Goal: Task Accomplishment & Management: Manage account settings

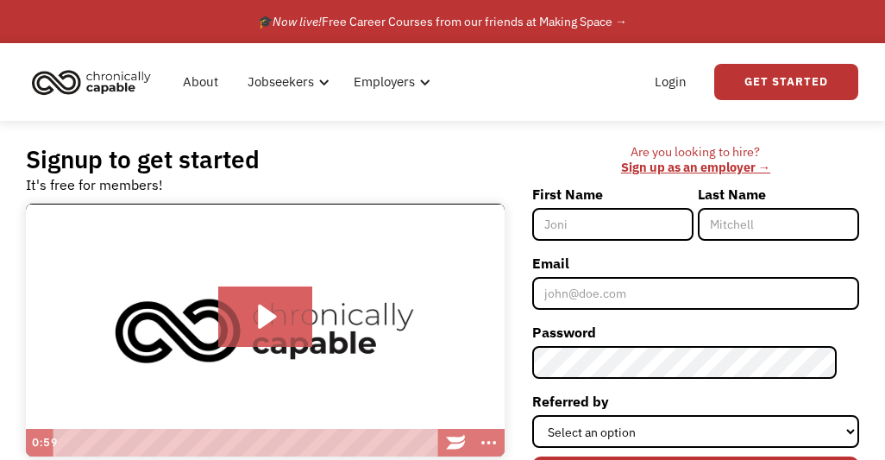
click at [679, 79] on link "Login" at bounding box center [670, 81] width 53 height 55
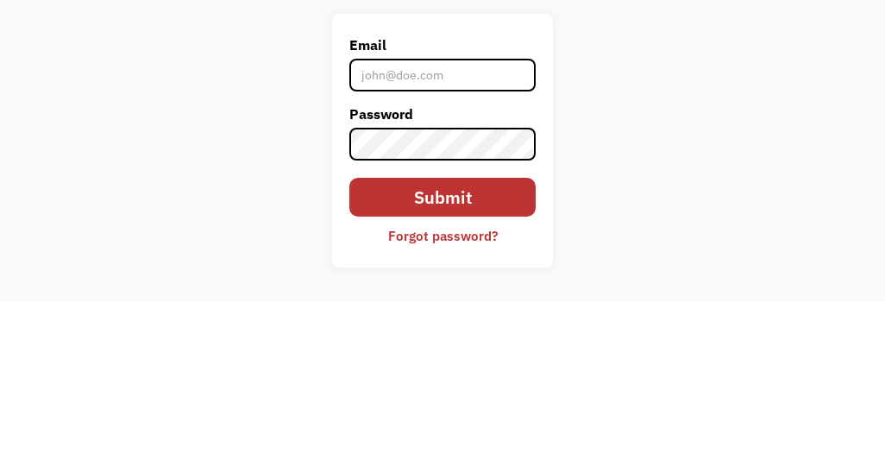
scroll to position [159, 0]
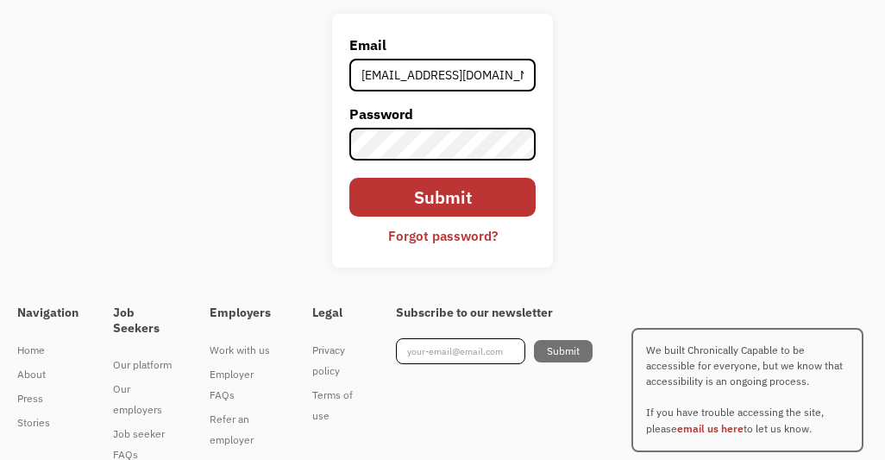
type input "[EMAIL_ADDRESS][DOMAIN_NAME]"
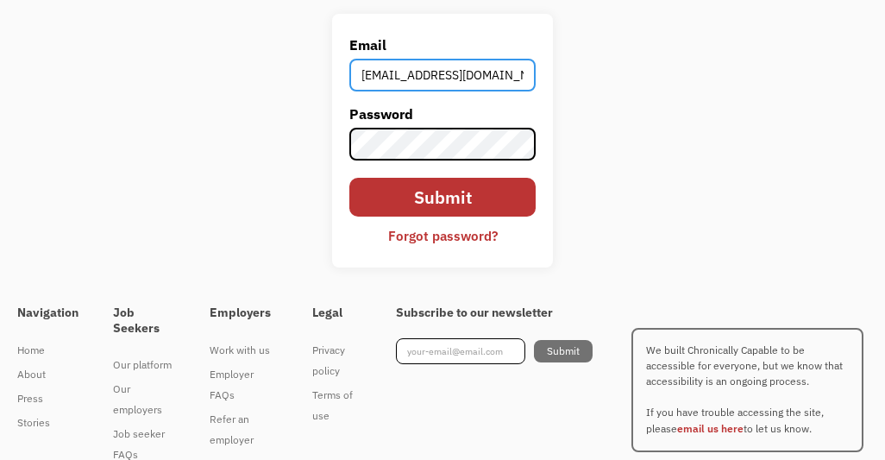
click at [441, 198] on input "Submit" at bounding box center [442, 197] width 187 height 39
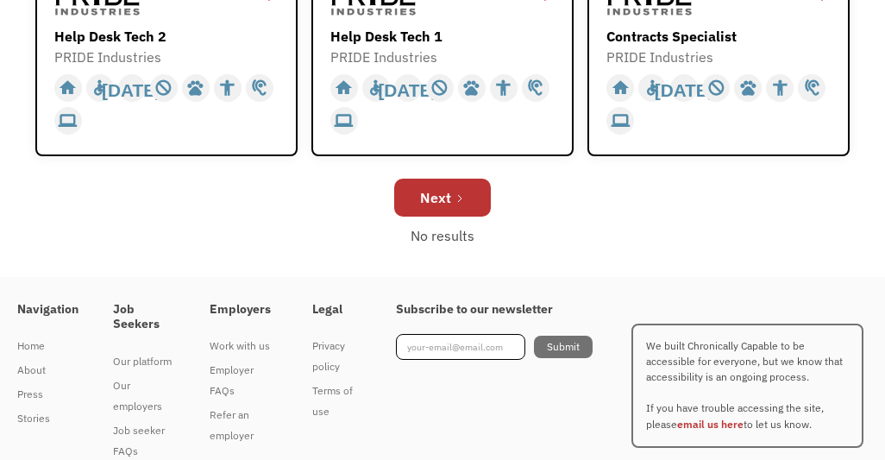
scroll to position [923, 0]
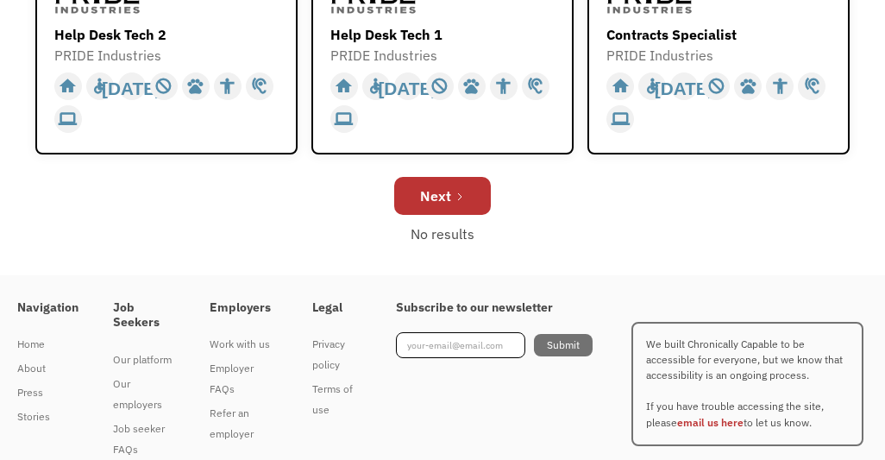
click at [420, 206] on div "Next" at bounding box center [435, 195] width 31 height 21
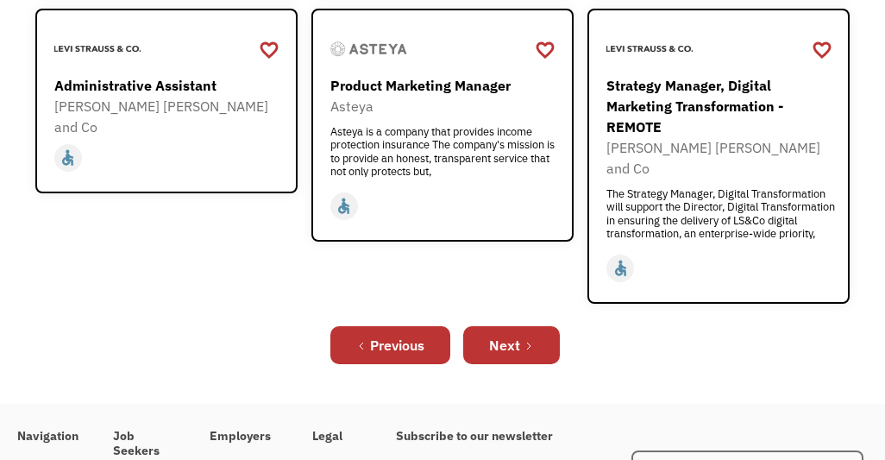
scroll to position [866, 0]
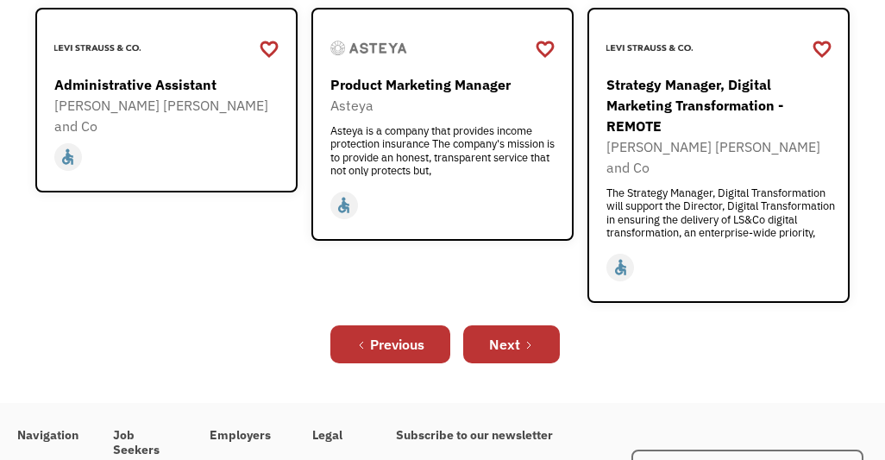
click at [510, 354] on div "Next" at bounding box center [504, 344] width 31 height 21
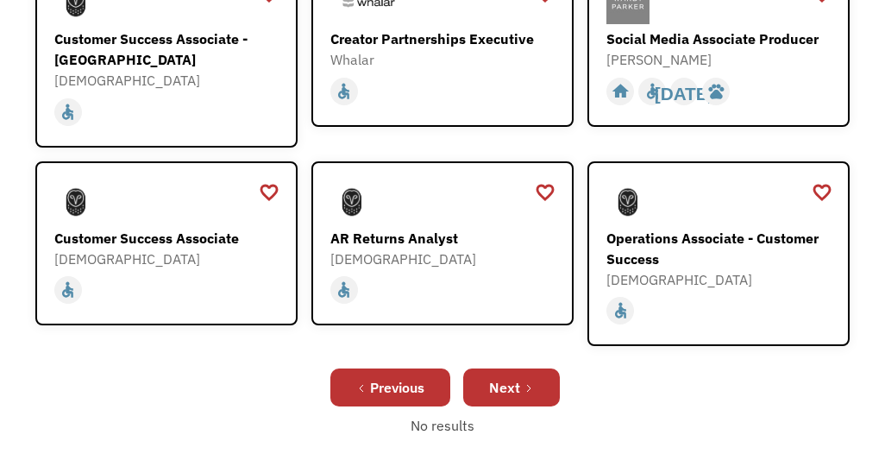
scroll to position [762, 0]
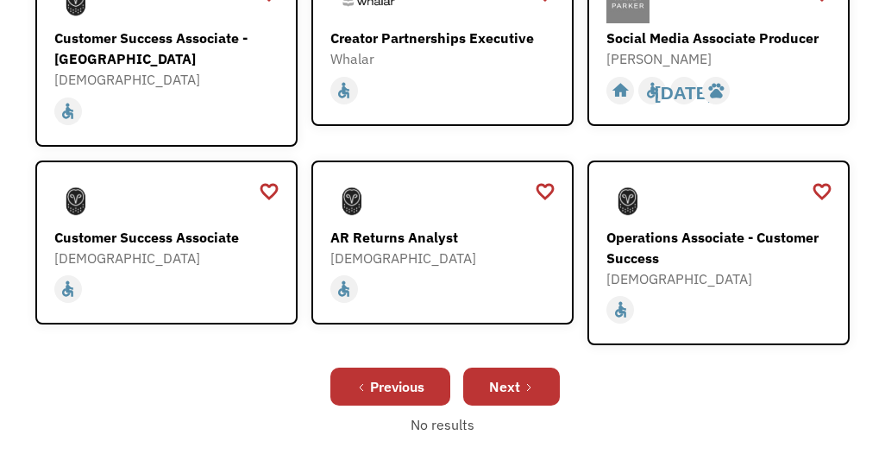
click at [491, 405] on link "Next" at bounding box center [511, 386] width 97 height 38
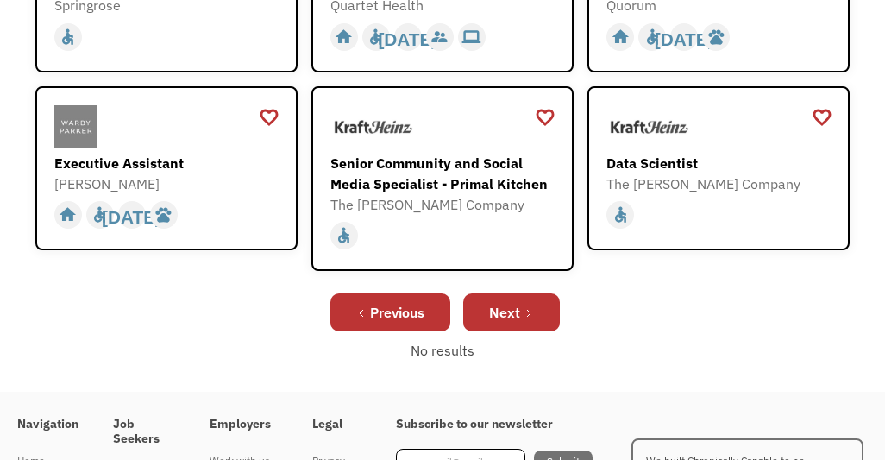
scroll to position [748, 0]
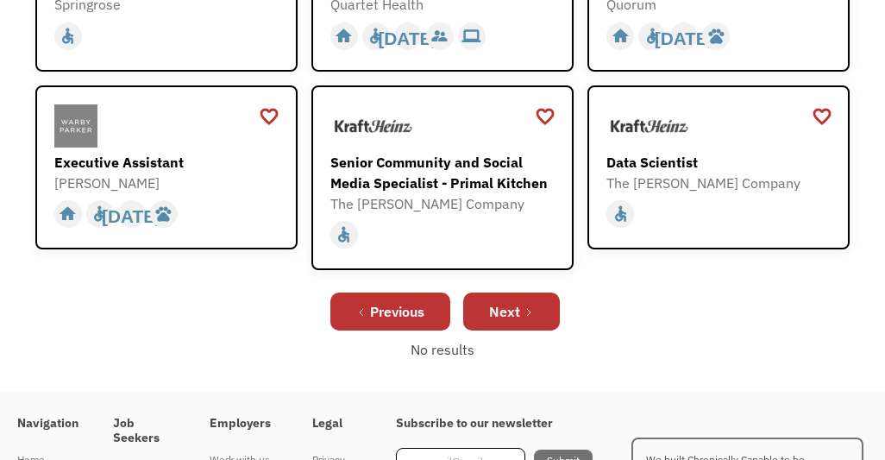
click at [504, 322] on div "Next" at bounding box center [504, 311] width 31 height 21
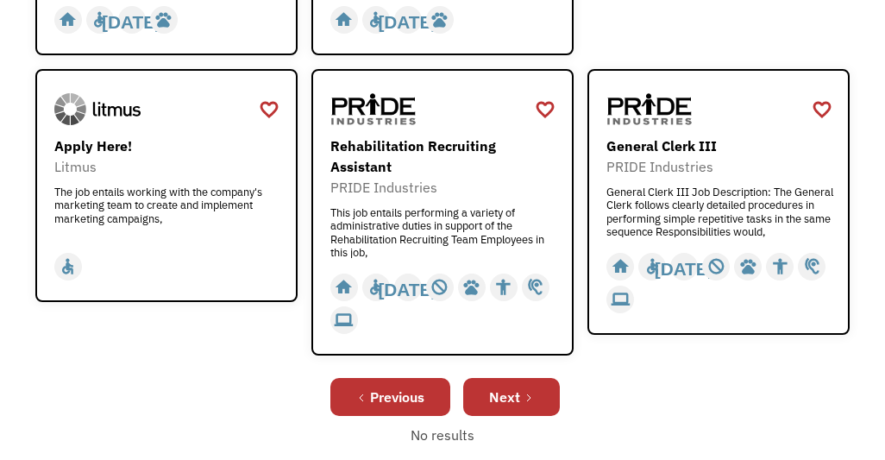
scroll to position [887, 0]
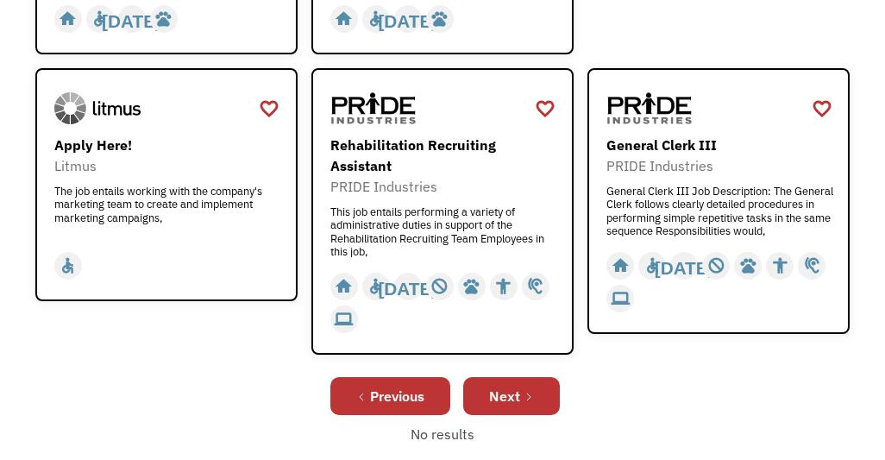
click at [491, 406] on div "Next" at bounding box center [504, 395] width 31 height 21
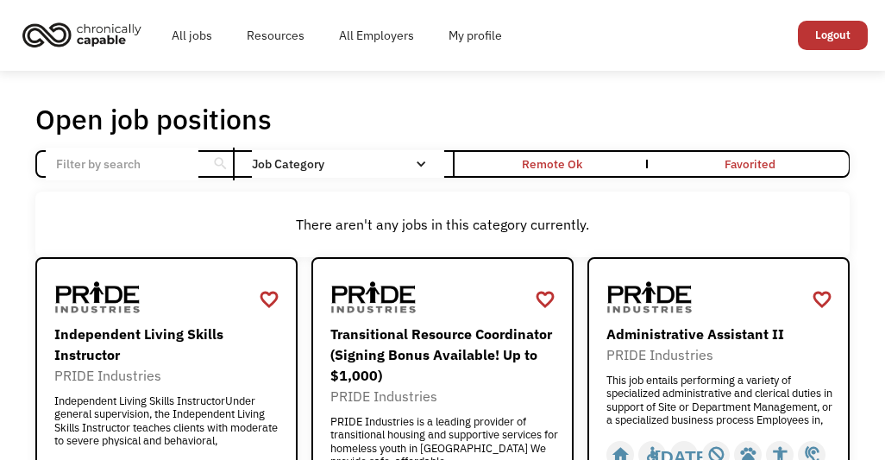
click at [471, 35] on link "My profile" at bounding box center [475, 35] width 88 height 55
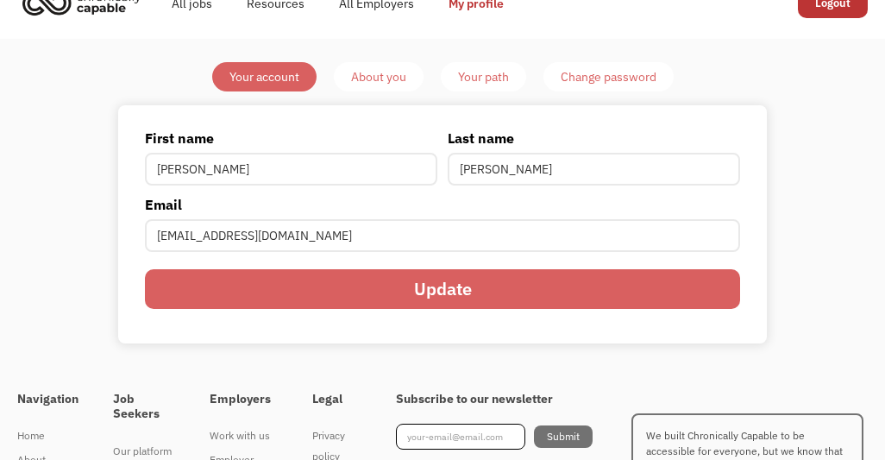
scroll to position [33, 0]
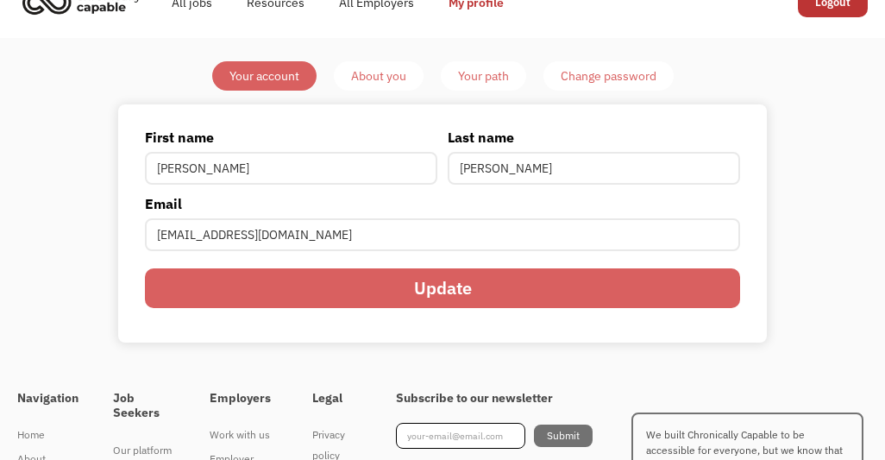
click at [366, 84] on div "About you" at bounding box center [378, 76] width 55 height 21
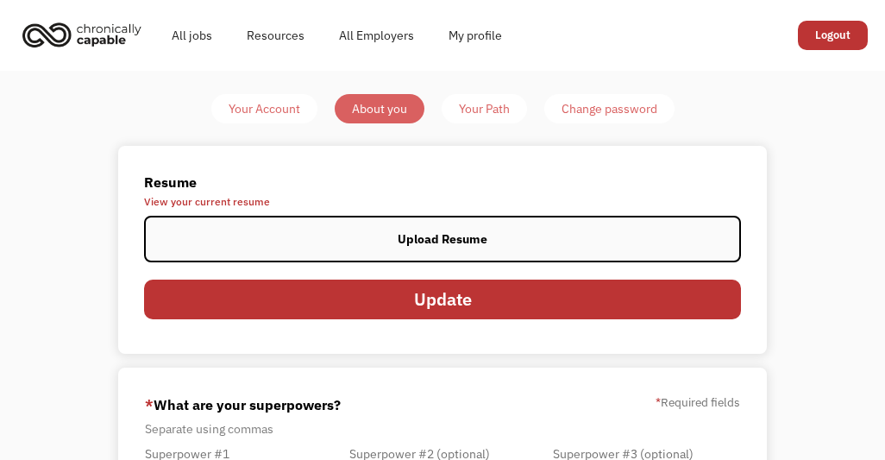
click at [247, 254] on label "Upload Resume" at bounding box center [442, 239] width 597 height 46
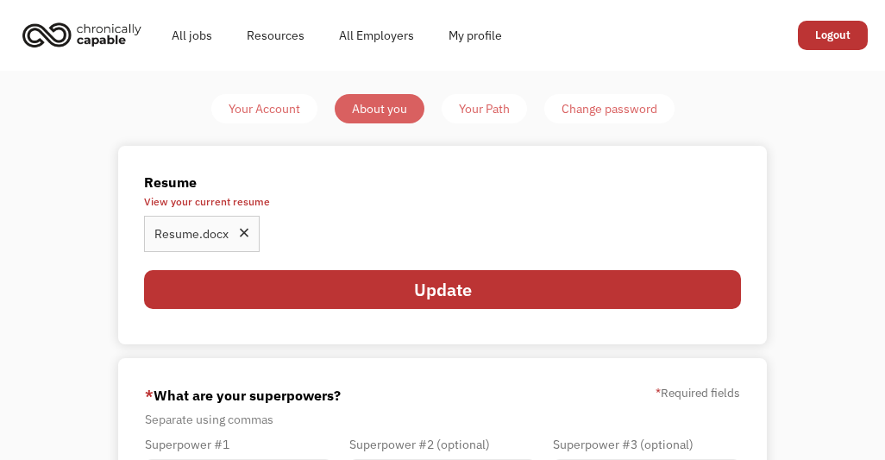
click at [227, 303] on input "Update" at bounding box center [442, 289] width 597 height 39
type input "Please wait..."
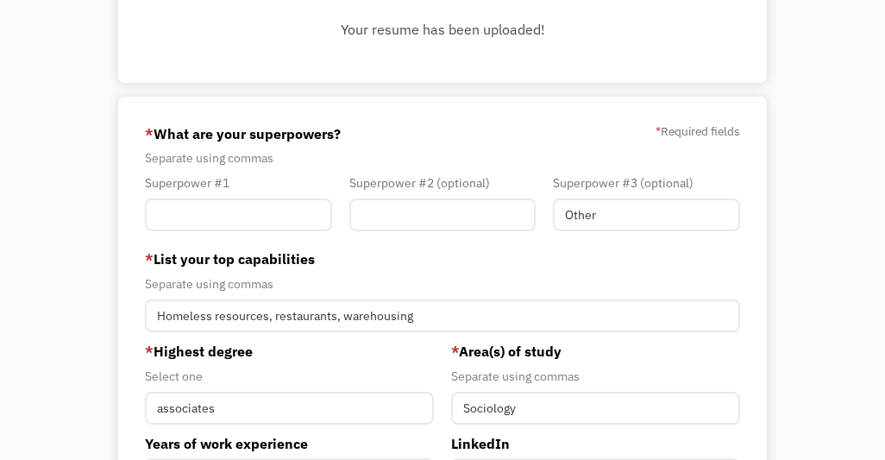
scroll to position [172, 0]
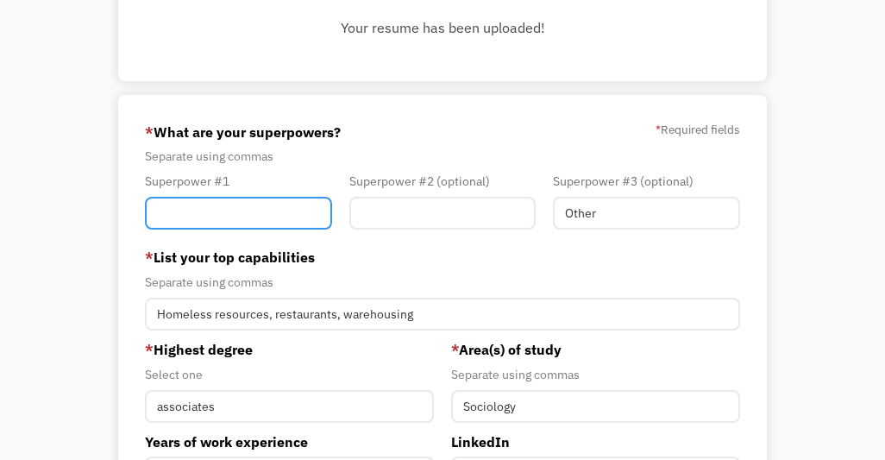
click at [181, 229] on input "Member-You-Update" at bounding box center [238, 213] width 187 height 33
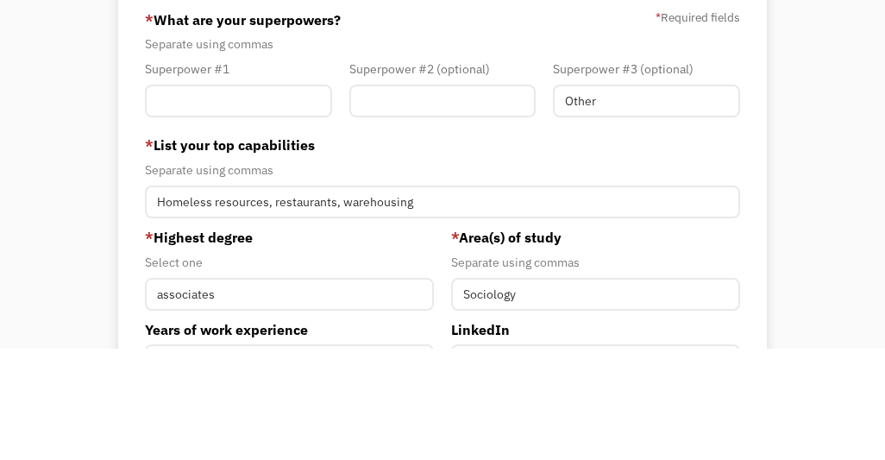
click at [53, 185] on div "Your Account About you Your Path Change password Resume View your current resum…" at bounding box center [442, 338] width 810 height 833
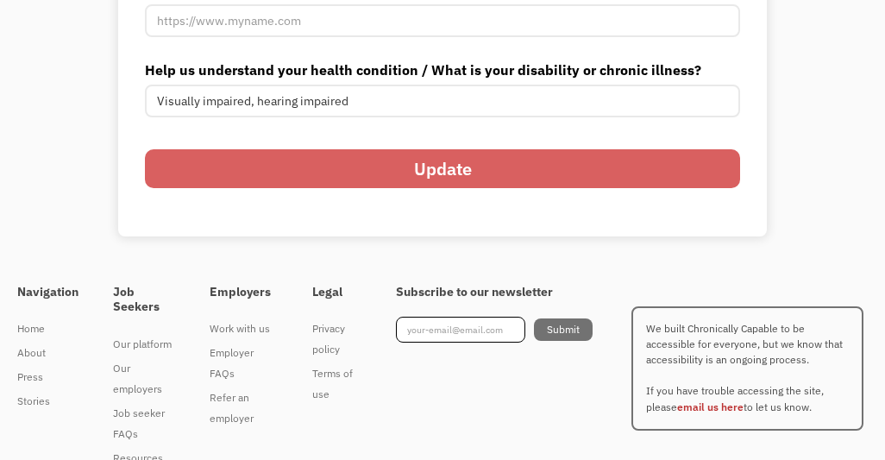
scroll to position [680, 0]
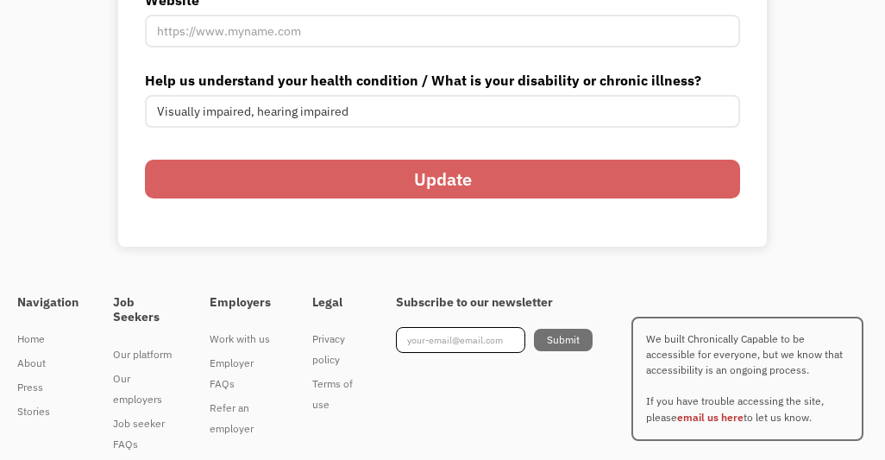
click at [235, 198] on input "Update" at bounding box center [442, 179] width 595 height 39
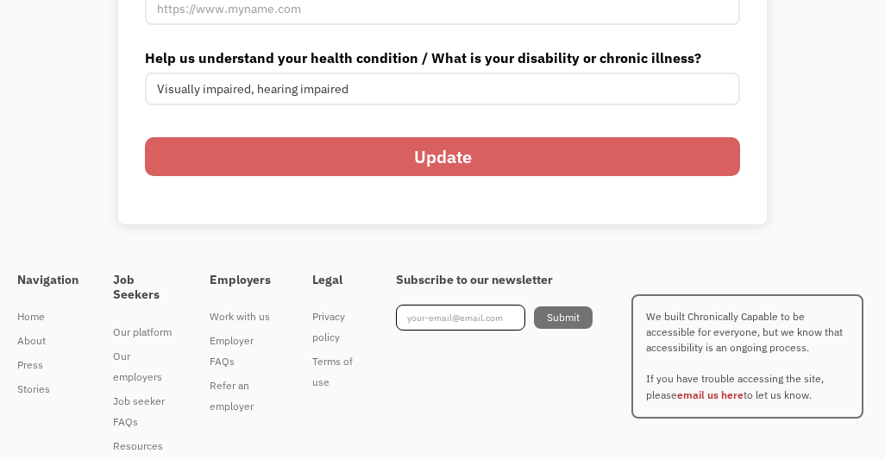
scroll to position [701, 0]
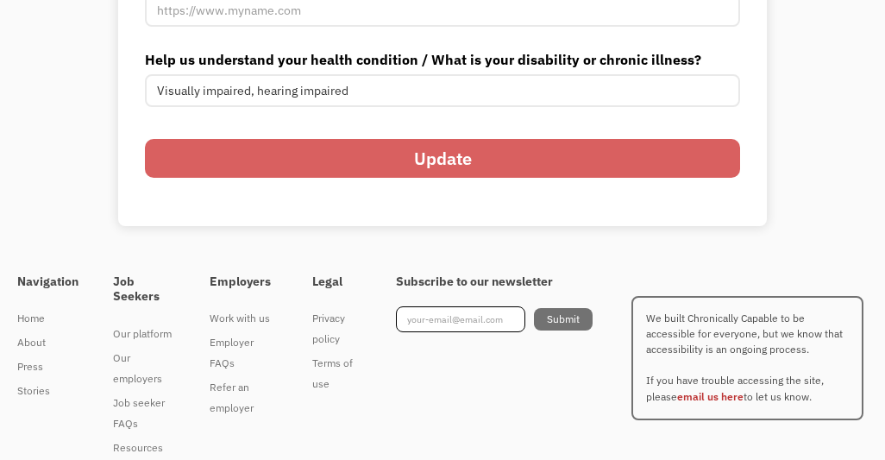
click at [126, 434] on div "Job seeker FAQs" at bounding box center [144, 412] width 62 height 41
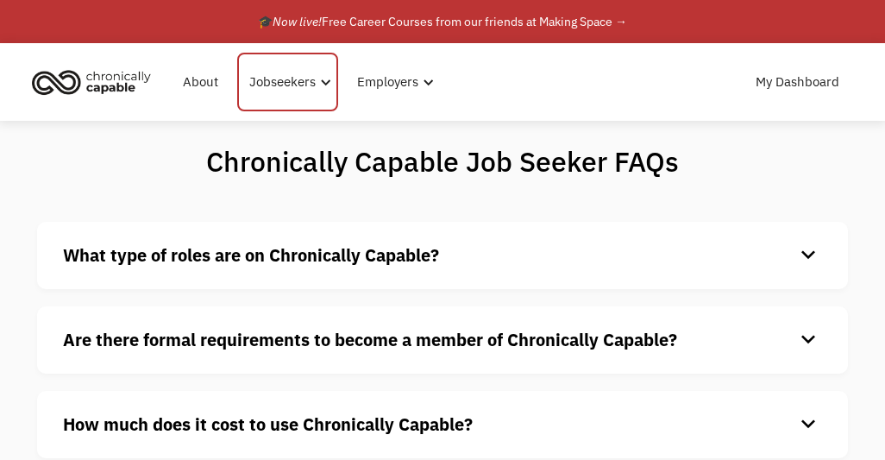
click at [260, 65] on div "Jobseekers" at bounding box center [287, 82] width 101 height 59
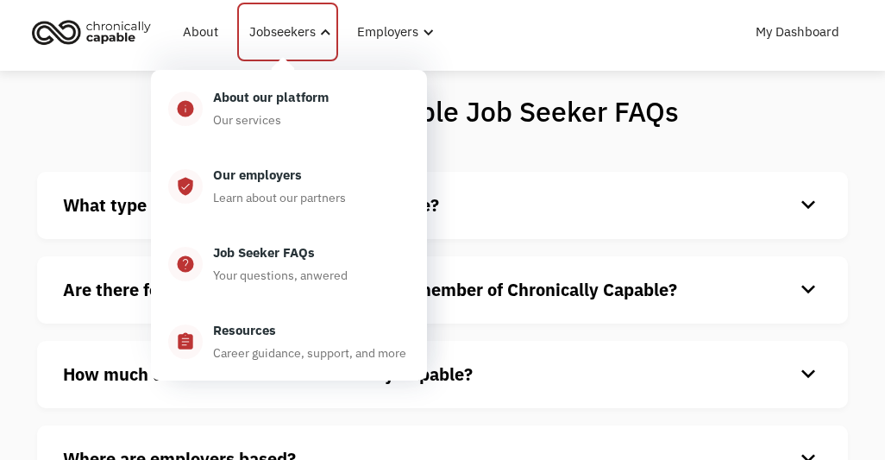
scroll to position [49, 0]
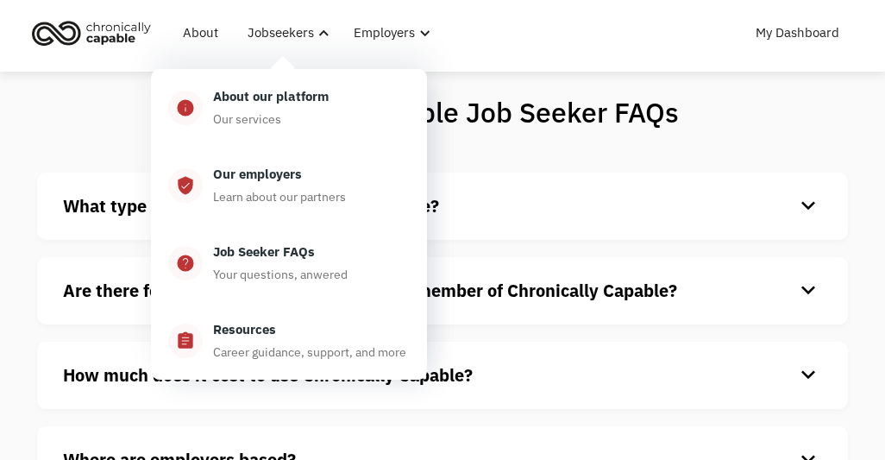
click at [213, 343] on div "Career guidance, support, and more" at bounding box center [309, 351] width 193 height 21
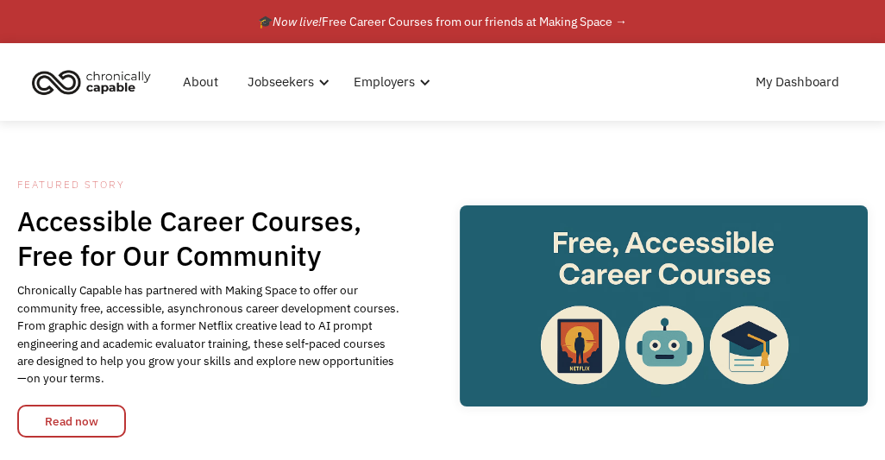
click at [70, 83] on img "home" at bounding box center [91, 82] width 129 height 38
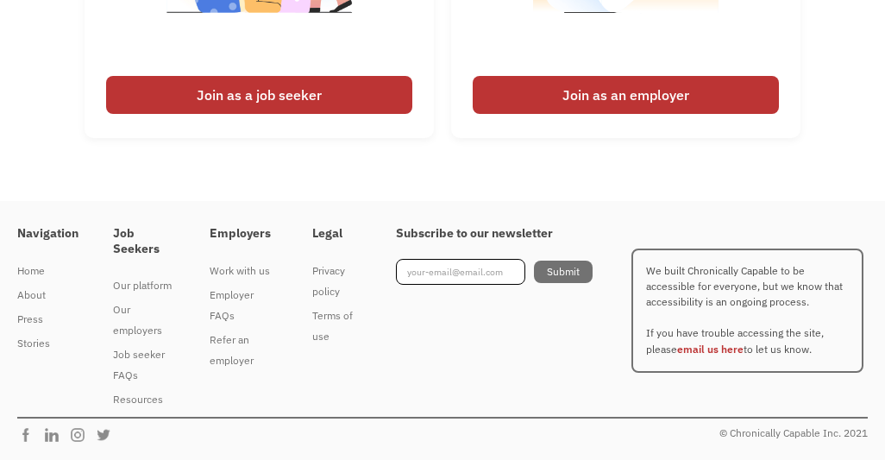
scroll to position [4603, 0]
click at [205, 114] on div "Join as a job seeker" at bounding box center [259, 95] width 306 height 38
click at [224, 114] on div "Join as a job seeker" at bounding box center [259, 95] width 306 height 38
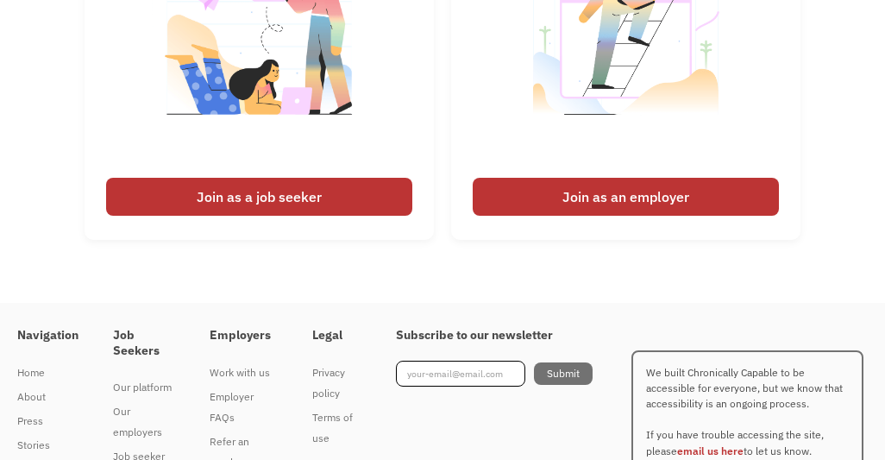
scroll to position [4456, 0]
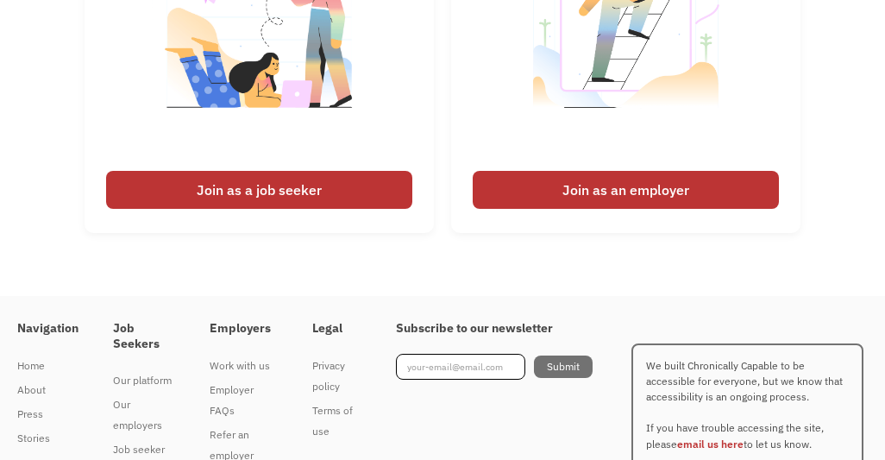
click at [210, 162] on img at bounding box center [259, 40] width 215 height 244
click at [74, 234] on div "I'm looking for work Join as a job seeker I'm looking to hire Join as an employ…" at bounding box center [442, 59] width 885 height 381
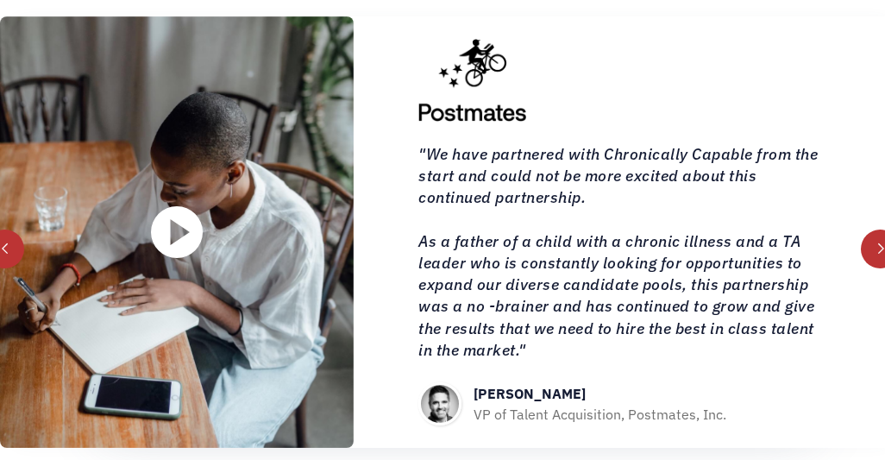
scroll to position [1789, 0]
